Goal: Transaction & Acquisition: Purchase product/service

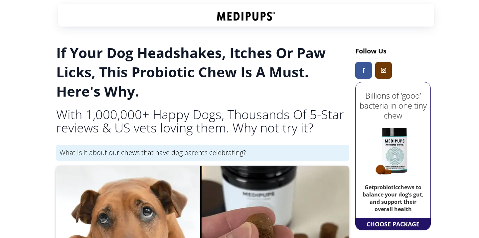
click at [406, 216] on p "Get probiotic chews to balance your dog’s gut, and support their overall health" at bounding box center [393, 200] width 72 height 33
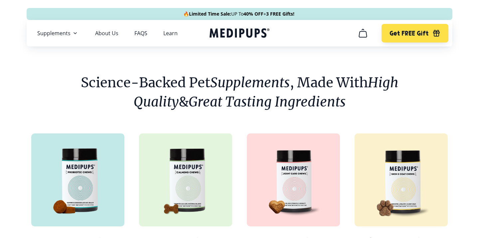
click at [308, 65] on section "Science-Backed Pet Supplements , Made With High Quality & Great Tasting Ingredi…" at bounding box center [239, 180] width 472 height 251
click at [404, 43] on nav "Supplements Supplements Probiotics & Gut Health Have you tried everything to he…" at bounding box center [240, 33] width 426 height 27
click at [404, 38] on button "Get FREE Gift" at bounding box center [414, 33] width 67 height 19
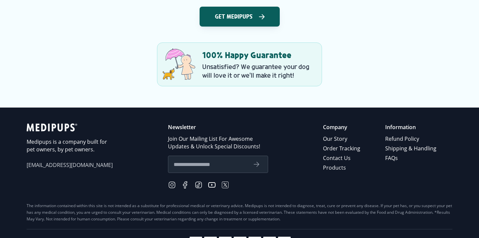
scroll to position [1012, 0]
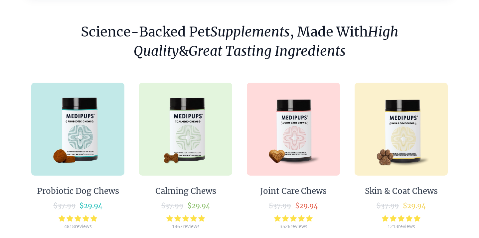
scroll to position [55, 0]
